Goal: Task Accomplishment & Management: Use online tool/utility

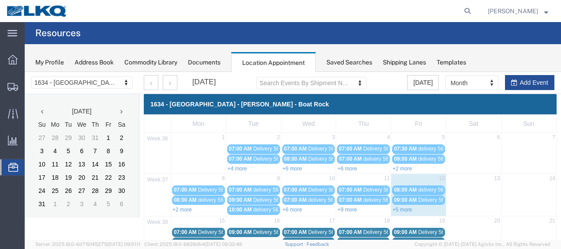
scroll to position [88, 0]
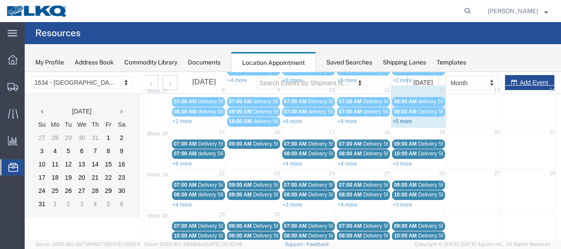
click at [397, 120] on link "+5 more" at bounding box center [402, 121] width 19 height 6
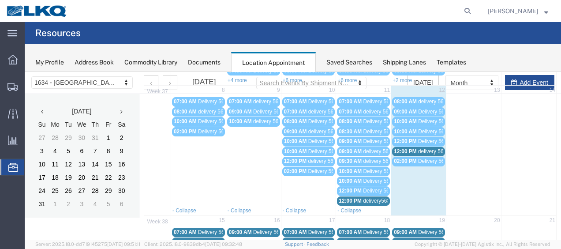
click at [418, 148] on span "delivery 56767421" at bounding box center [439, 151] width 43 height 6
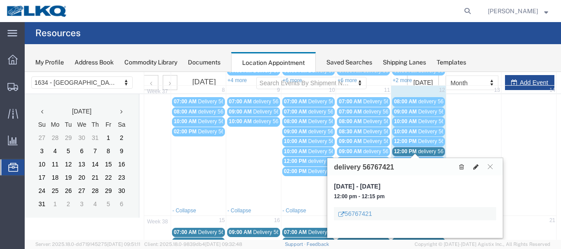
click at [476, 165] on icon at bounding box center [476, 167] width 5 height 6
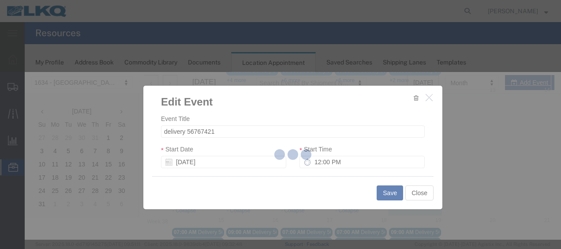
click at [435, 173] on div at bounding box center [293, 156] width 537 height 168
select select
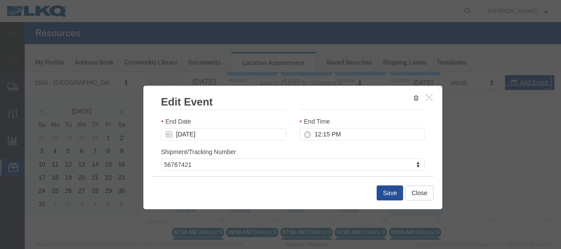
scroll to position [117, 0]
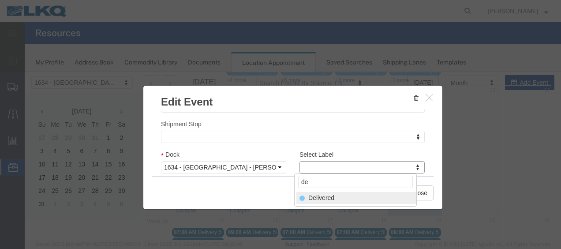
type input "de"
select select "40"
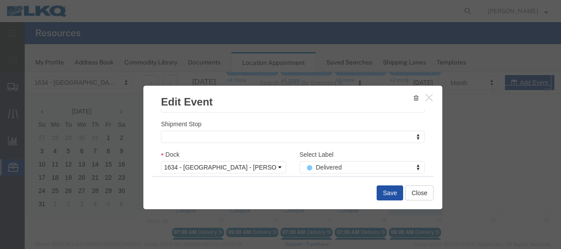
click at [388, 192] on button "Save" at bounding box center [390, 192] width 26 height 15
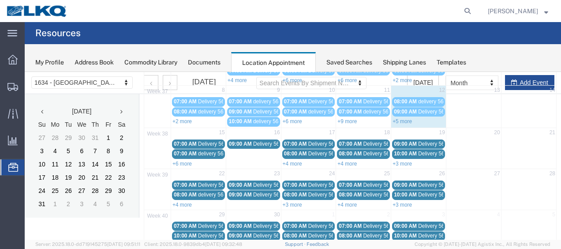
scroll to position [51, 0]
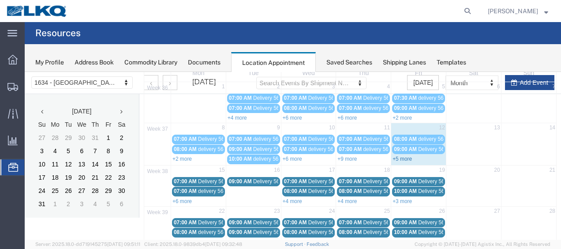
click at [396, 156] on link "+5 more" at bounding box center [402, 159] width 19 height 6
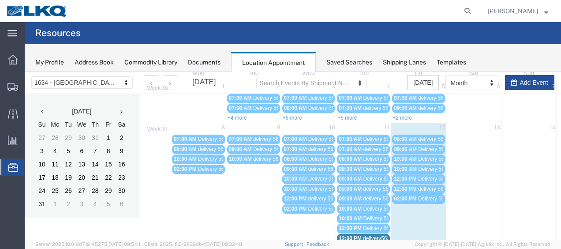
click at [407, 147] on span "09:00 AM" at bounding box center [405, 149] width 23 height 6
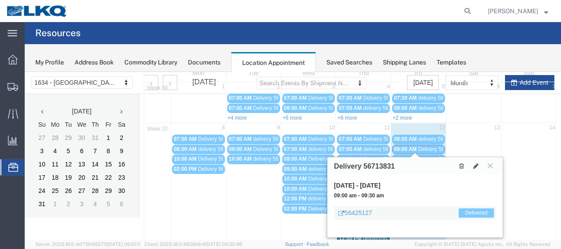
click at [409, 167] on div "Delivery 56713831" at bounding box center [415, 165] width 176 height 17
click at [475, 165] on icon at bounding box center [476, 166] width 5 height 6
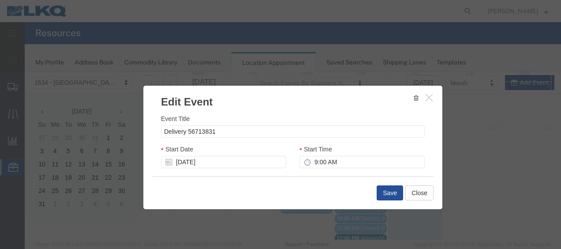
click at [426, 97] on icon "button" at bounding box center [429, 98] width 7 height 8
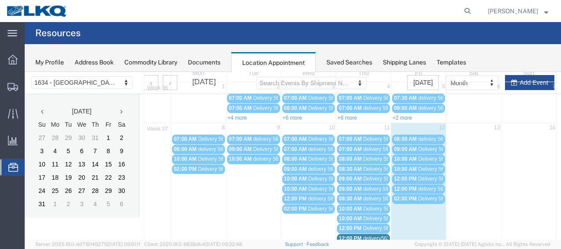
click at [405, 156] on span "10:00 AM" at bounding box center [405, 159] width 23 height 6
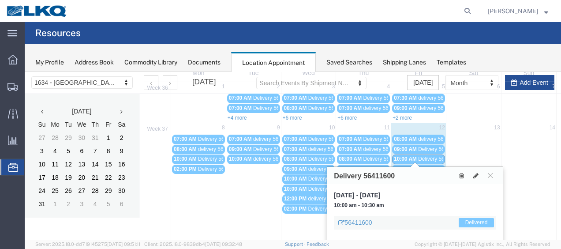
click at [404, 165] on link "10:00 AM Delivery 56425118" at bounding box center [418, 169] width 53 height 9
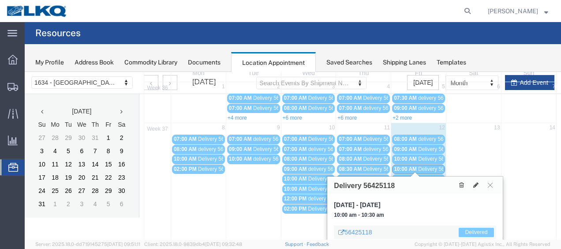
click at [400, 166] on span "10:00 AM" at bounding box center [405, 169] width 23 height 6
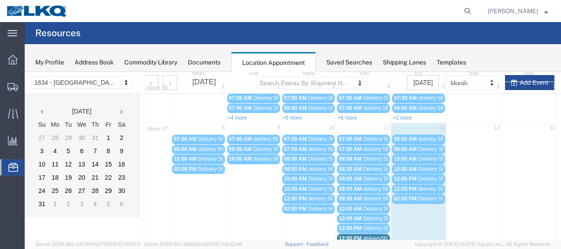
click at [400, 166] on span "10:00 AM" at bounding box center [405, 169] width 23 height 6
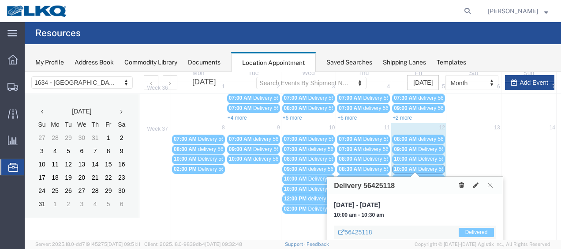
click at [400, 156] on div "10:00 AM Delivery 56411600" at bounding box center [418, 159] width 49 height 7
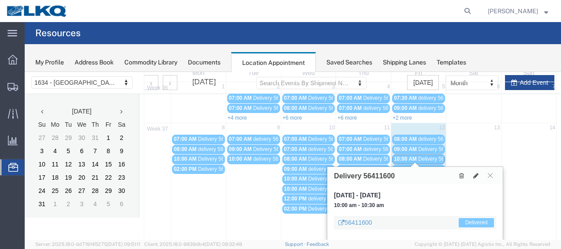
click at [400, 147] on span "09:00 AM" at bounding box center [405, 149] width 23 height 6
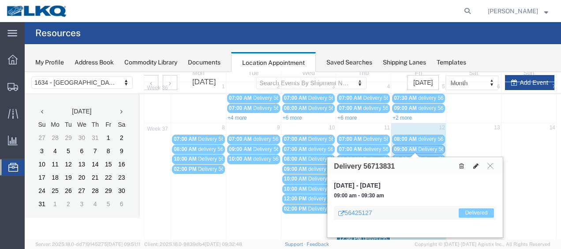
click at [476, 163] on icon at bounding box center [476, 166] width 5 height 6
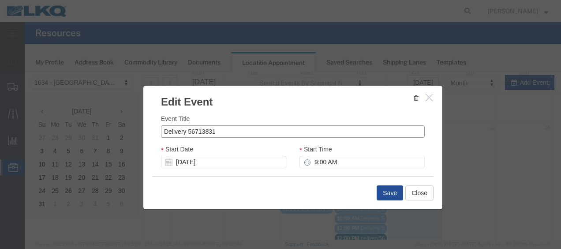
click at [231, 129] on input "Delivery 56713831" at bounding box center [293, 131] width 264 height 12
click at [226, 132] on input "Delivery" at bounding box center [293, 131] width 264 height 12
type input "Delivery 56425127"
click at [393, 192] on button "Save" at bounding box center [390, 192] width 26 height 15
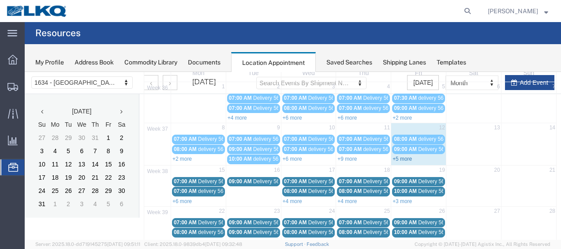
click at [400, 156] on link "+5 more" at bounding box center [402, 159] width 19 height 6
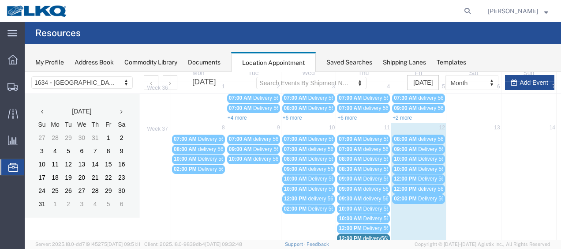
click at [365, 236] on span "delivery56315654" at bounding box center [383, 238] width 41 height 6
click at [365, 235] on span "delivery56315654" at bounding box center [383, 238] width 41 height 6
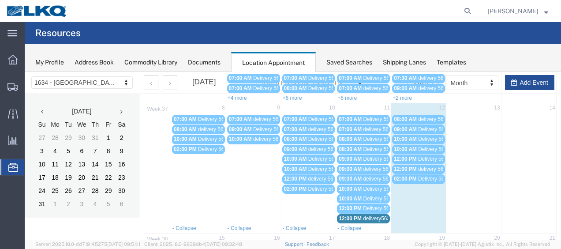
scroll to position [95, 0]
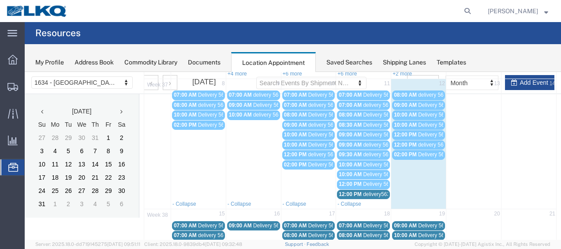
click at [358, 191] on span "12:00 PM" at bounding box center [350, 194] width 23 height 6
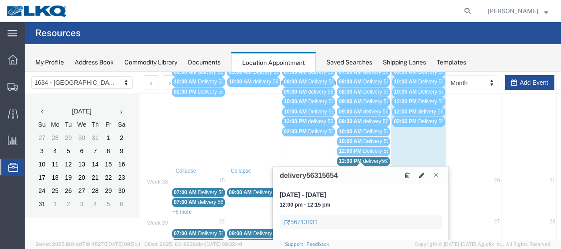
scroll to position [139, 0]
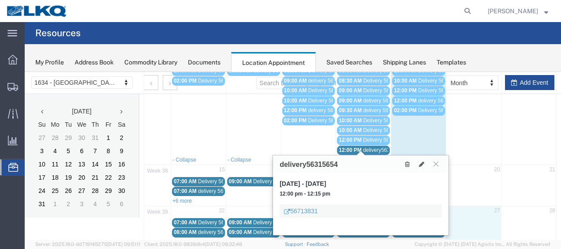
click at [464, 219] on td at bounding box center [473, 231] width 55 height 29
select select "1"
select select
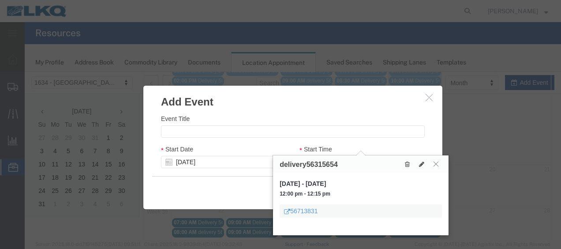
click at [436, 162] on icon at bounding box center [436, 163] width 5 height 5
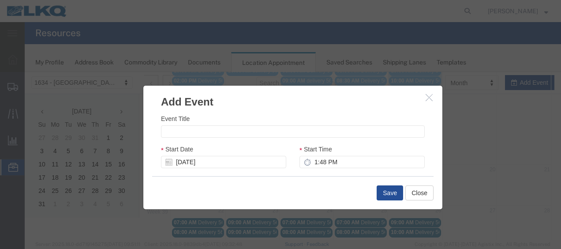
click at [426, 97] on icon "button" at bounding box center [429, 98] width 7 height 8
